Goal: Task Accomplishment & Management: Use online tool/utility

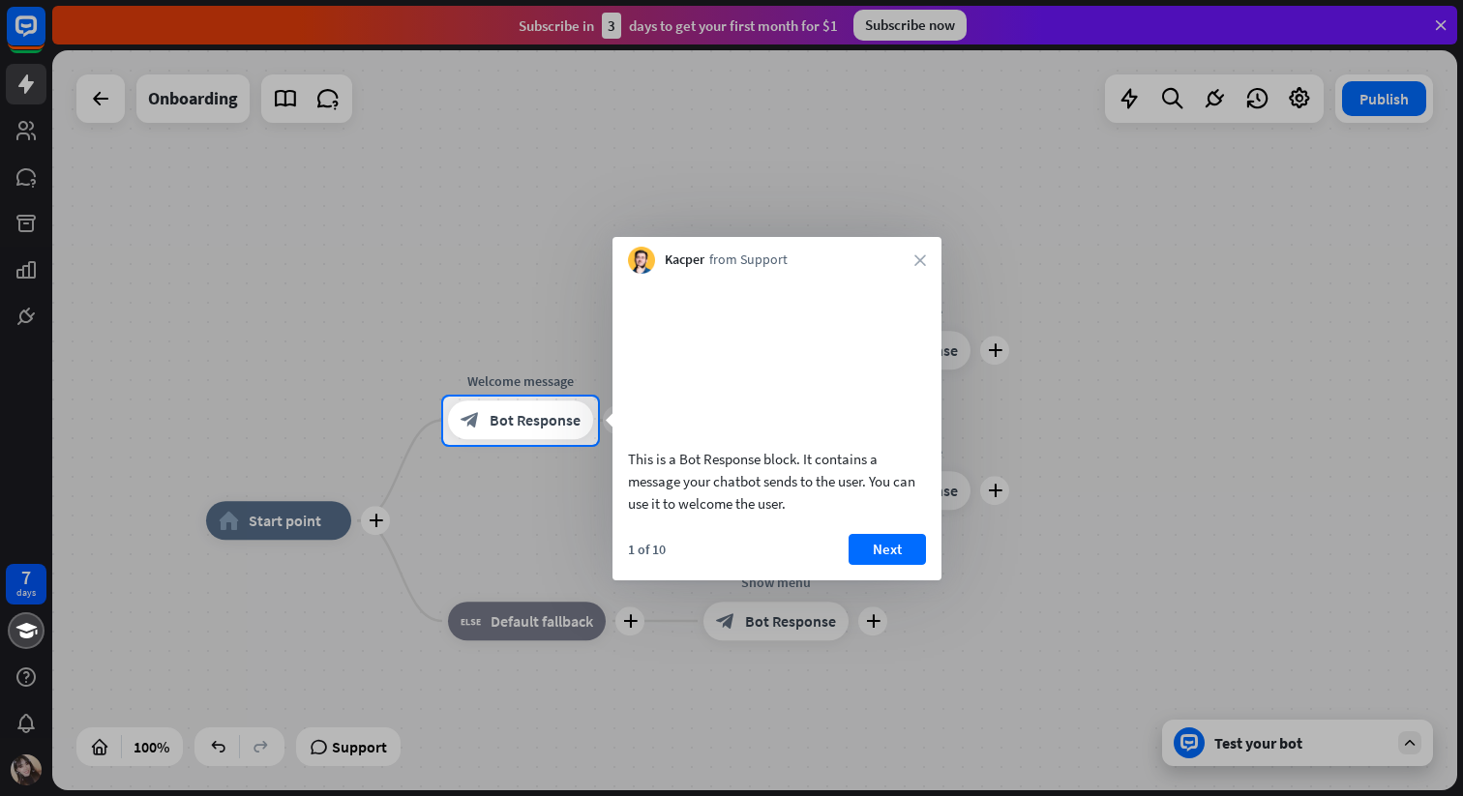
click at [922, 266] on div "Kacper from Support close" at bounding box center [776, 255] width 329 height 37
click at [915, 258] on icon "close" at bounding box center [920, 260] width 12 height 12
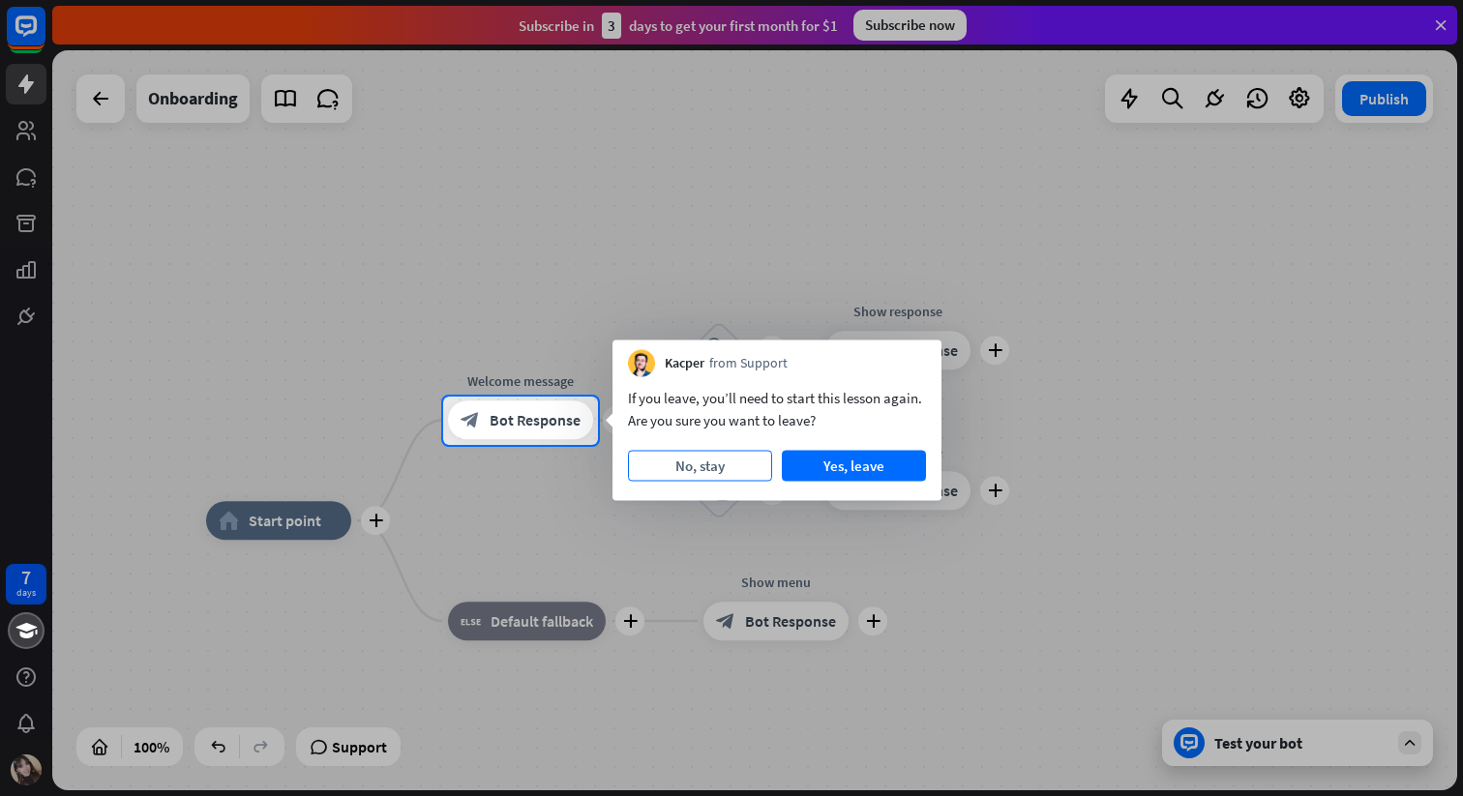
click at [741, 465] on button "No, stay" at bounding box center [700, 466] width 144 height 31
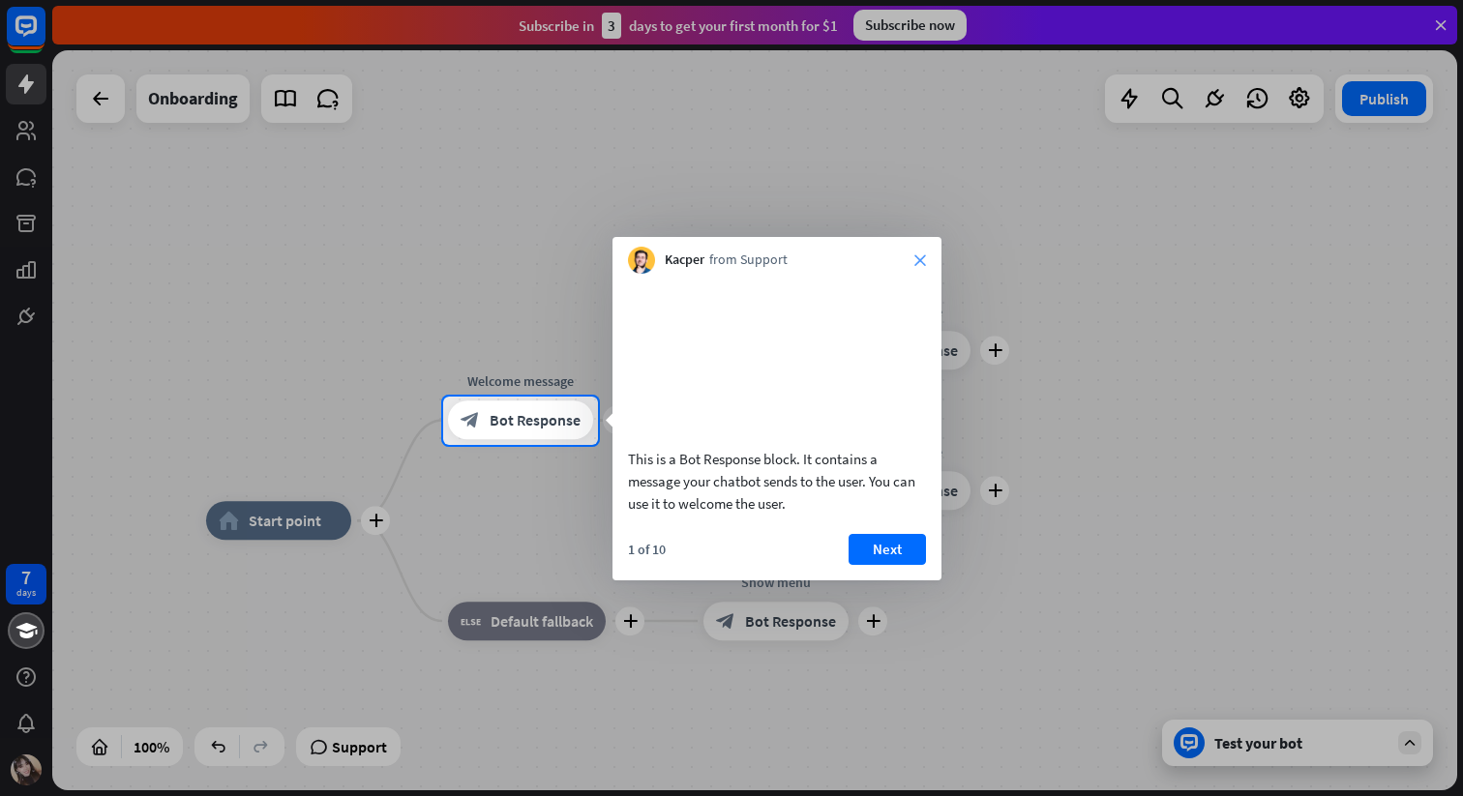
click at [915, 257] on icon "close" at bounding box center [920, 260] width 12 height 12
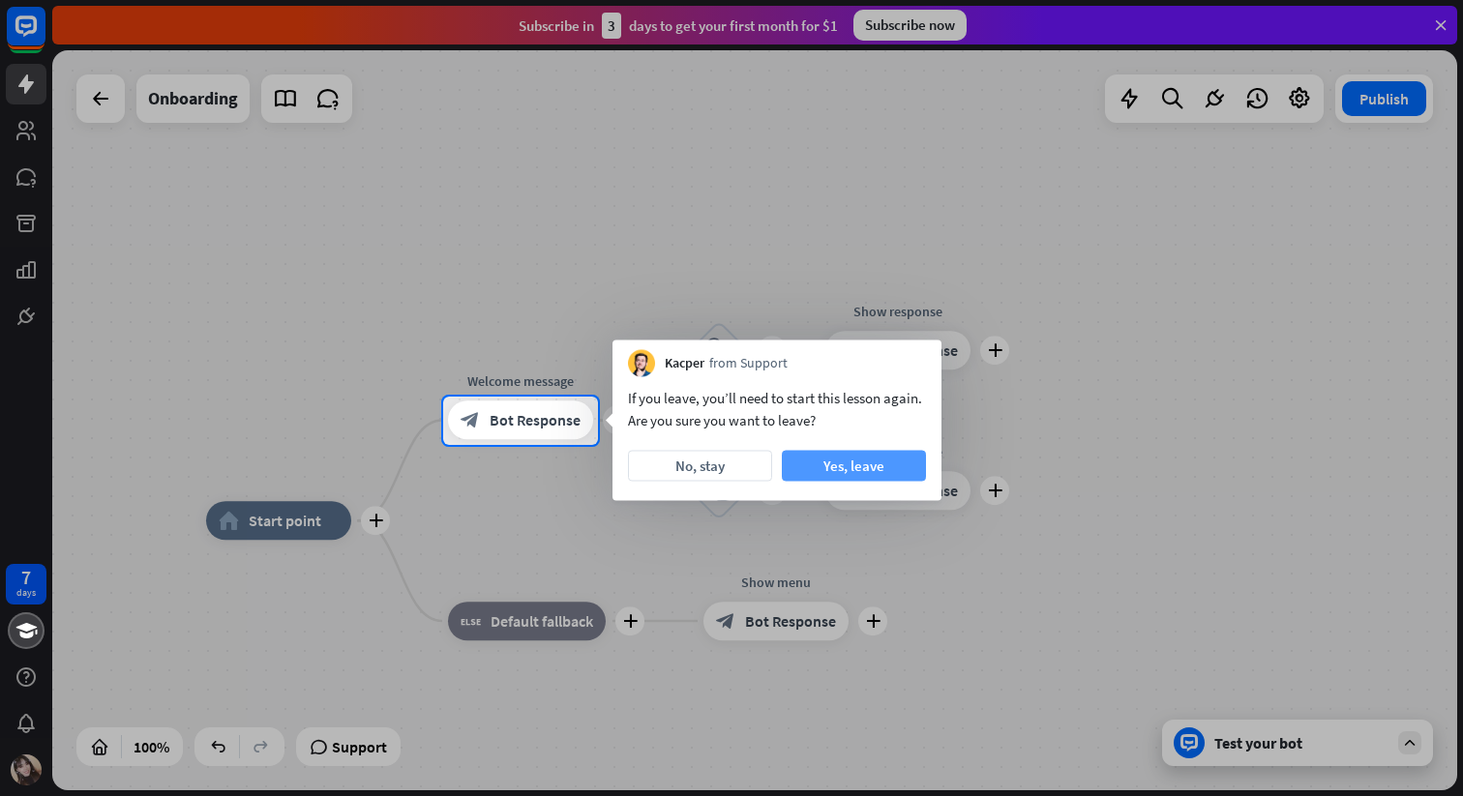
click at [896, 465] on button "Yes, leave" at bounding box center [854, 466] width 144 height 31
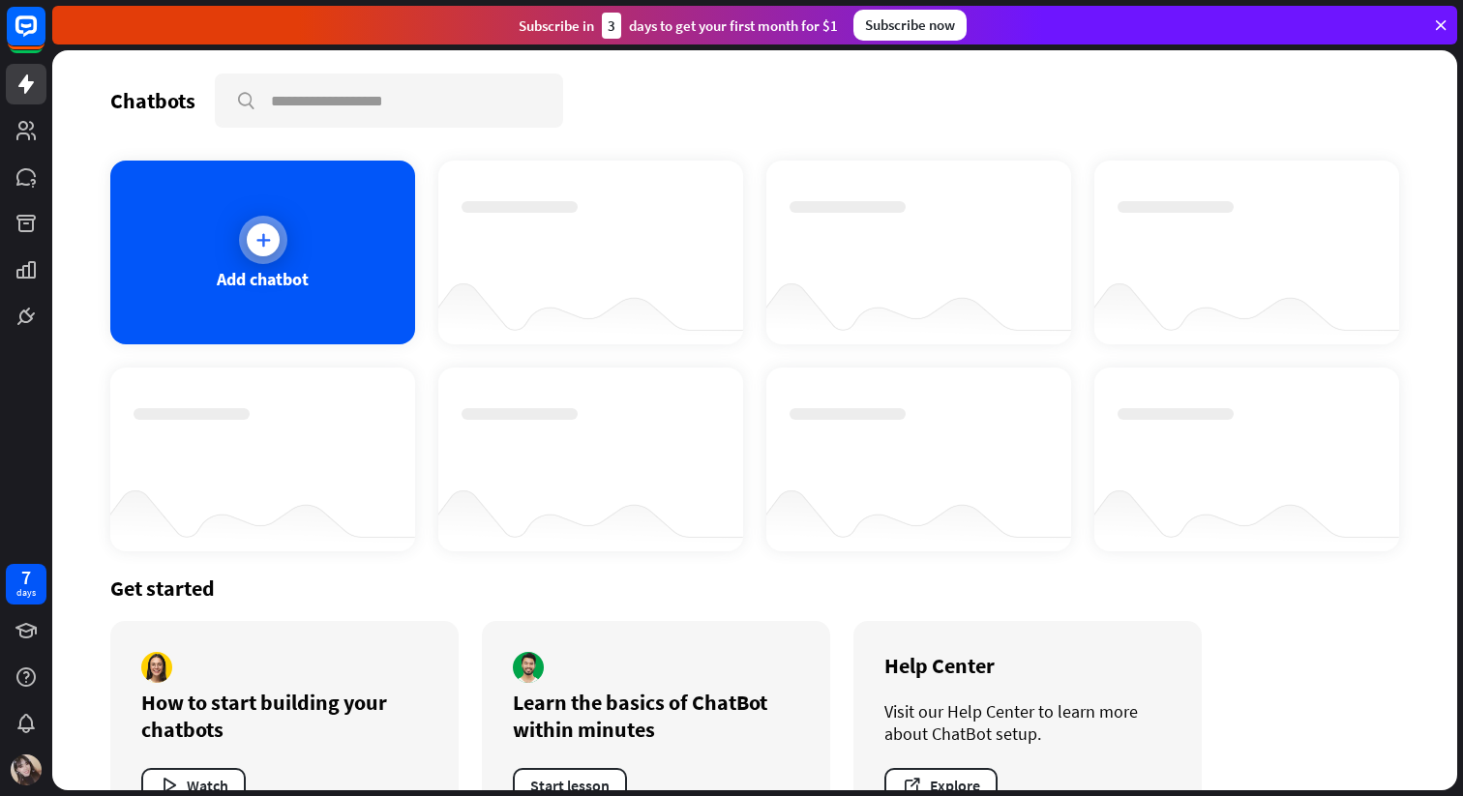
click at [279, 252] on div at bounding box center [263, 240] width 48 height 48
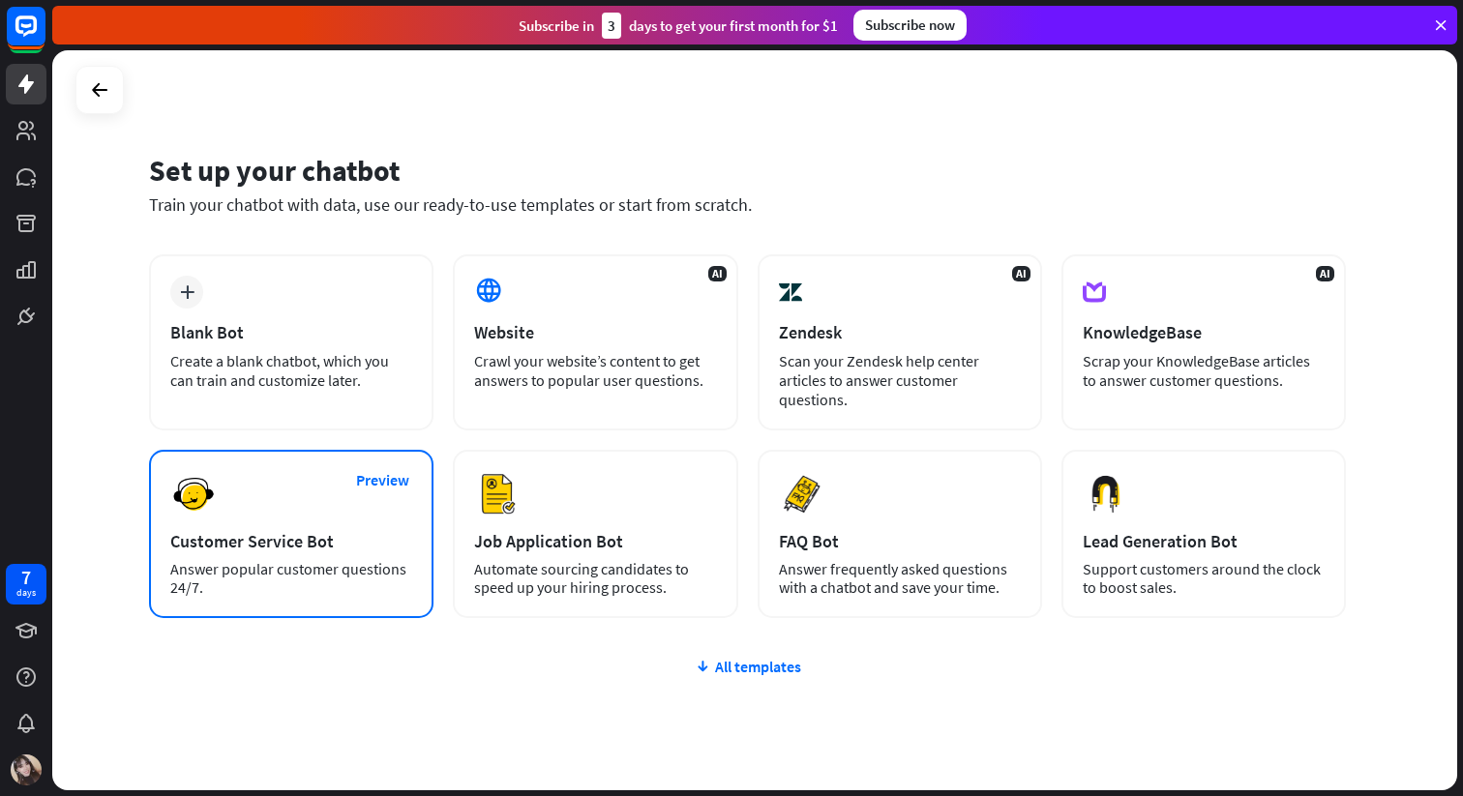
click at [309, 551] on div "Customer Service Bot" at bounding box center [291, 541] width 242 height 22
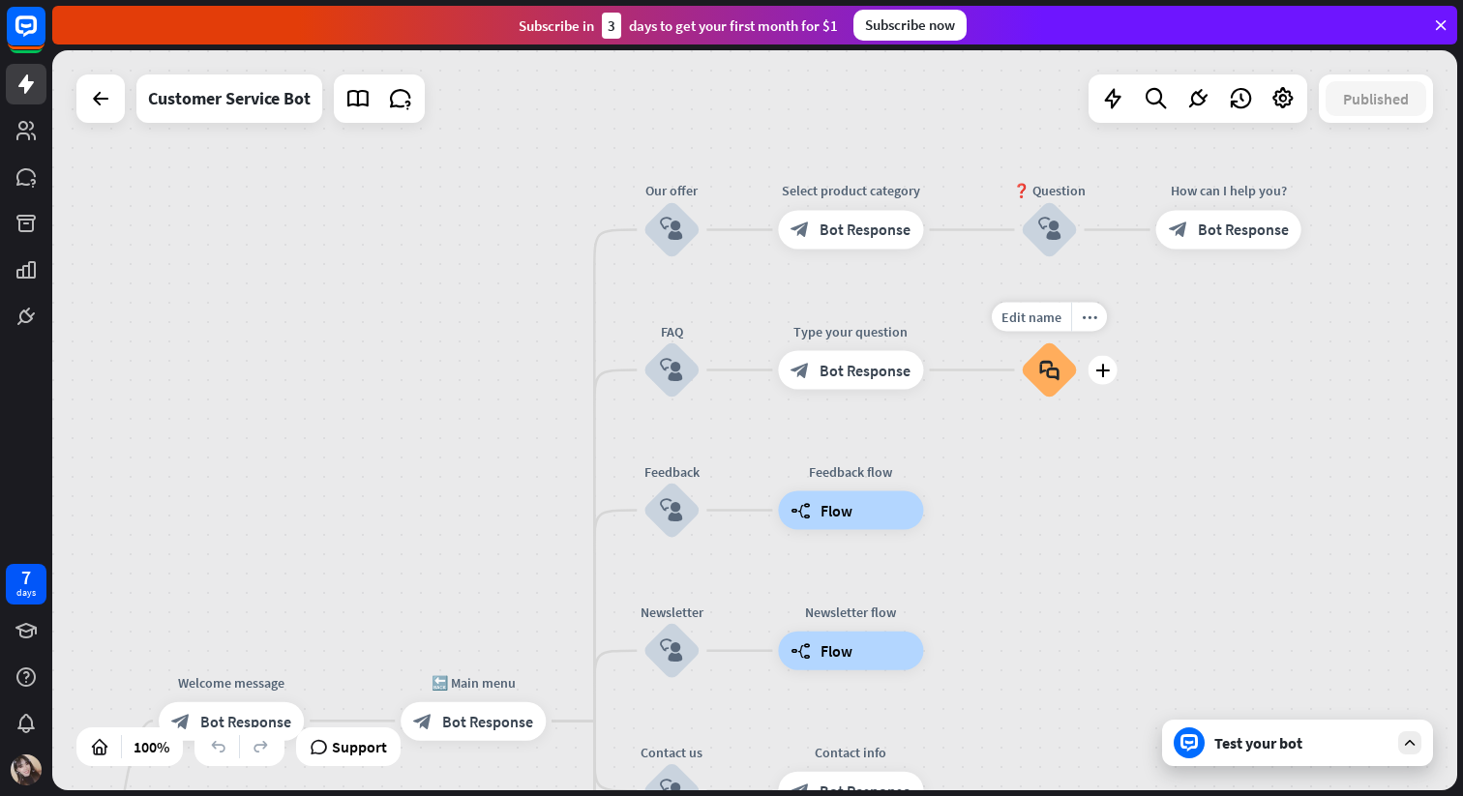
click at [1039, 373] on icon "block_faq" at bounding box center [1049, 370] width 20 height 21
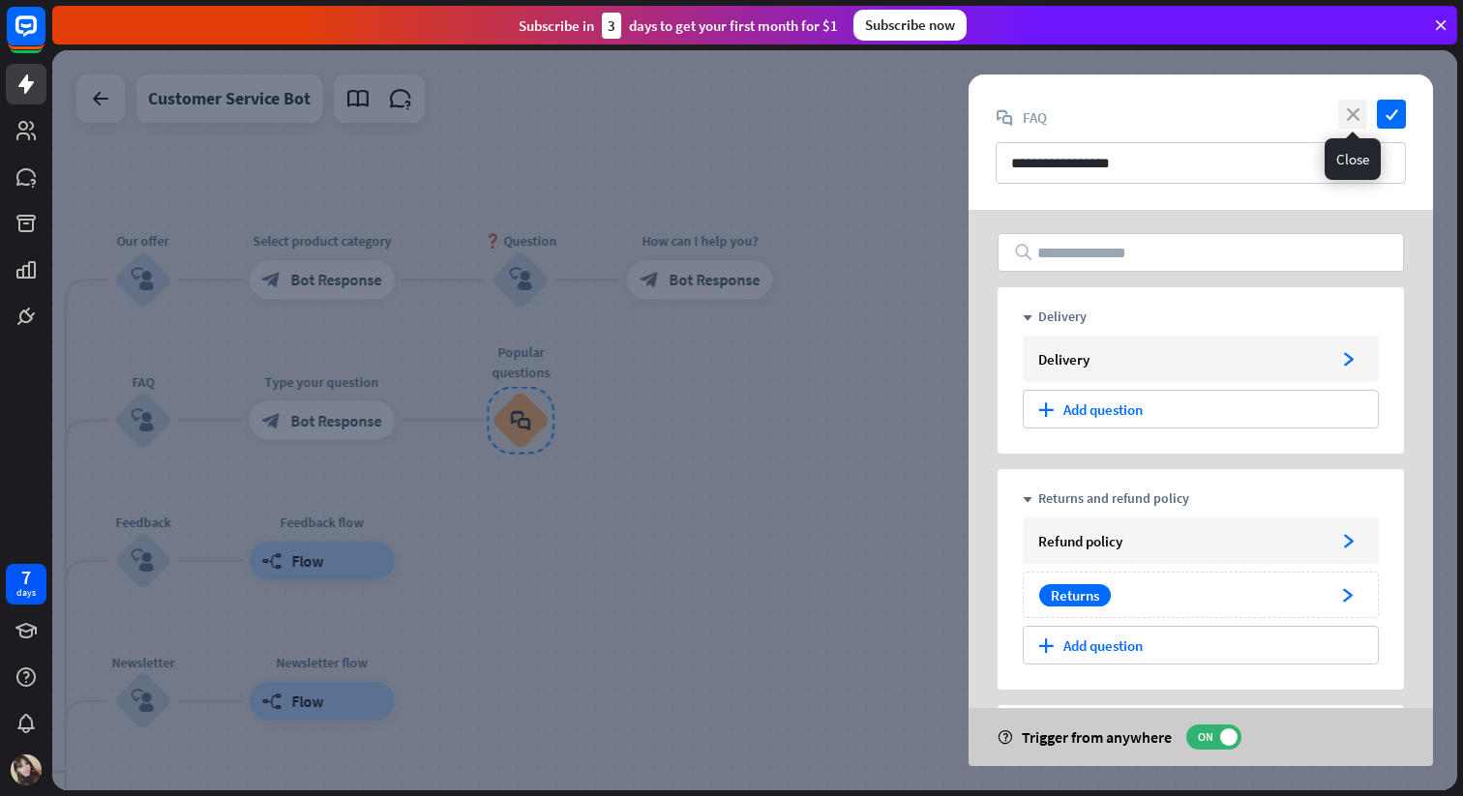
click at [1346, 112] on icon "close" at bounding box center [1352, 114] width 29 height 29
